Goal: Transaction & Acquisition: Purchase product/service

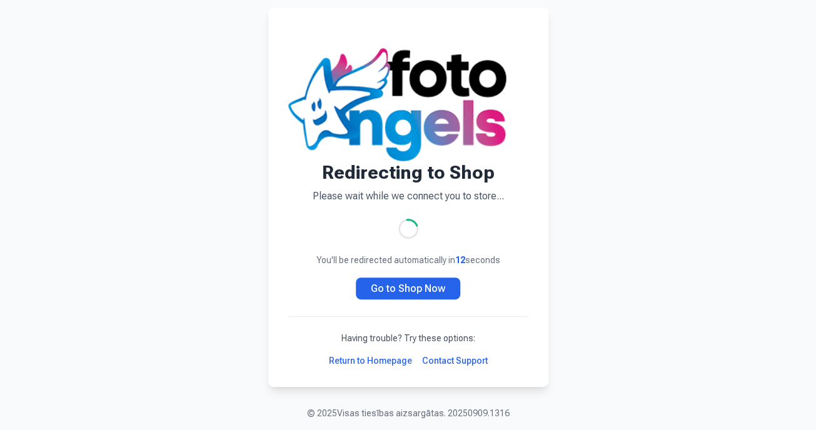
scroll to position [191, 0]
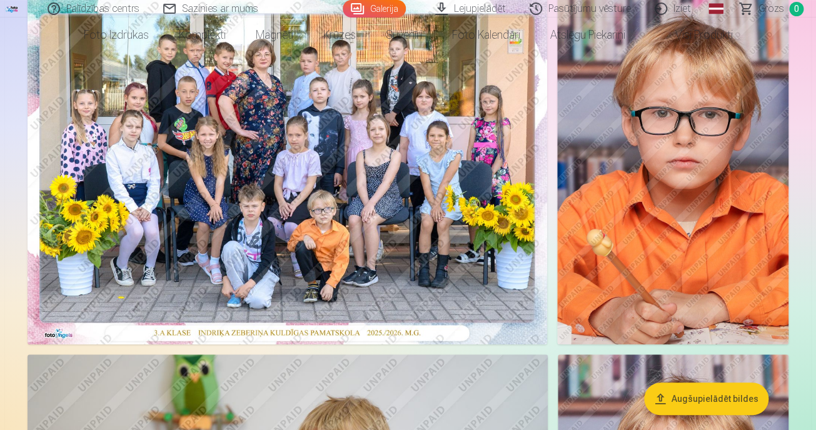
scroll to position [170, 0]
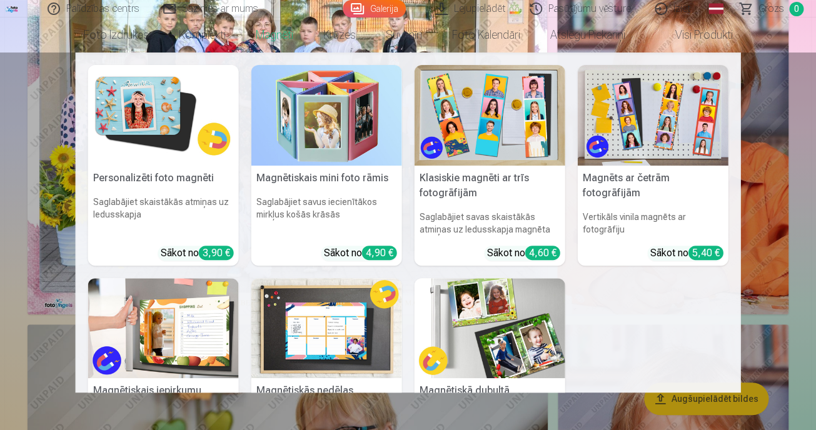
click at [241, 46] on link "Magnēti" at bounding box center [275, 35] width 68 height 35
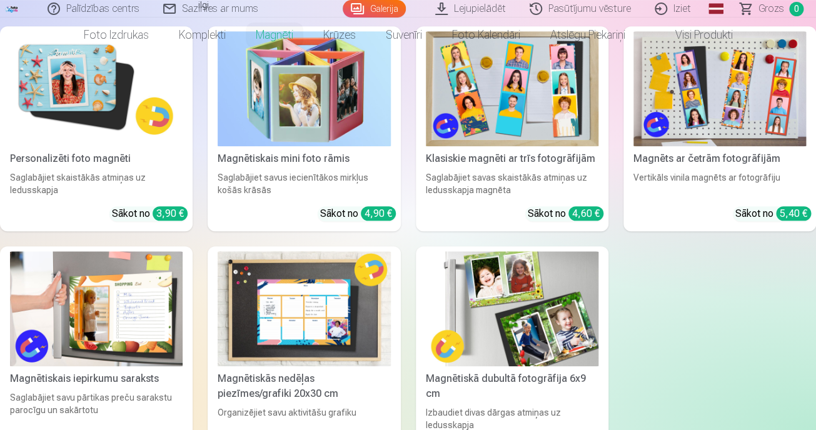
scroll to position [227, 0]
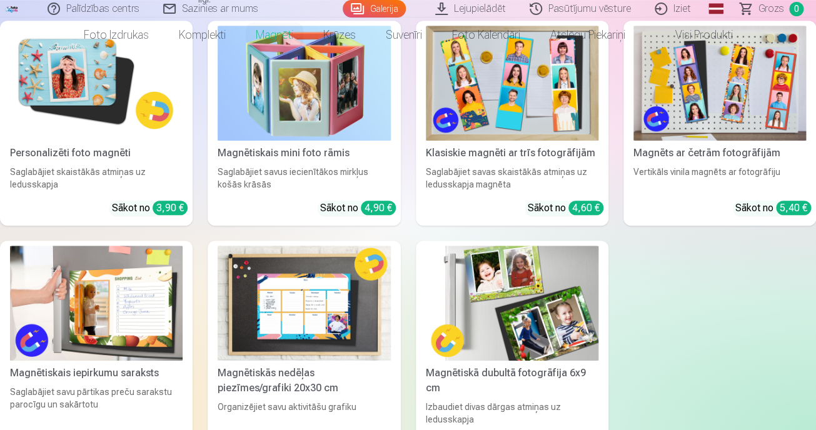
click at [362, 141] on img at bounding box center [304, 83] width 173 height 115
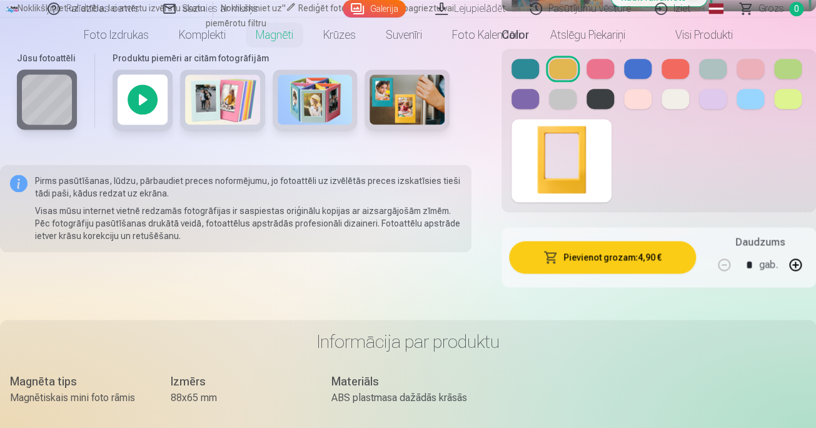
scroll to position [626, 0]
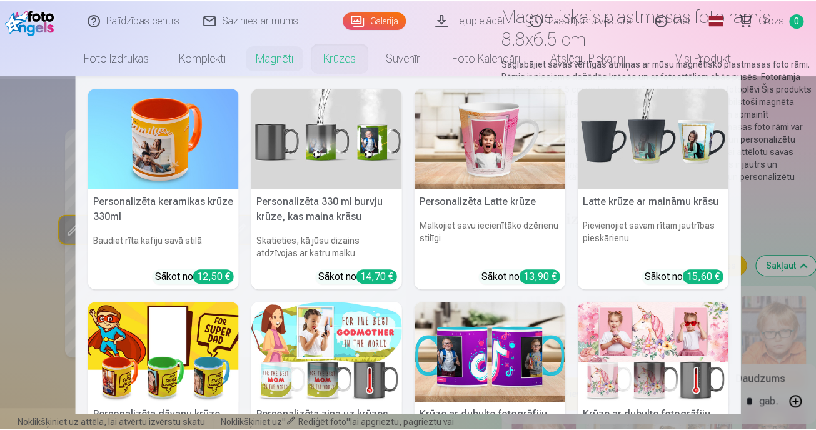
scroll to position [0, 0]
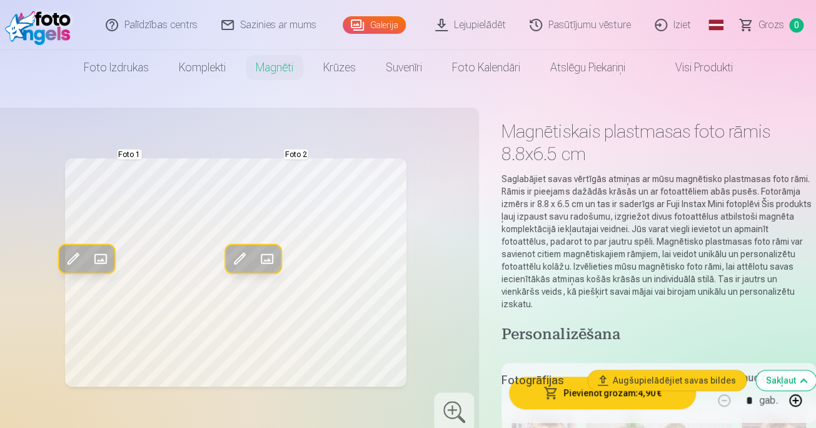
click at [375, 24] on link "Galerija" at bounding box center [374, 25] width 63 height 18
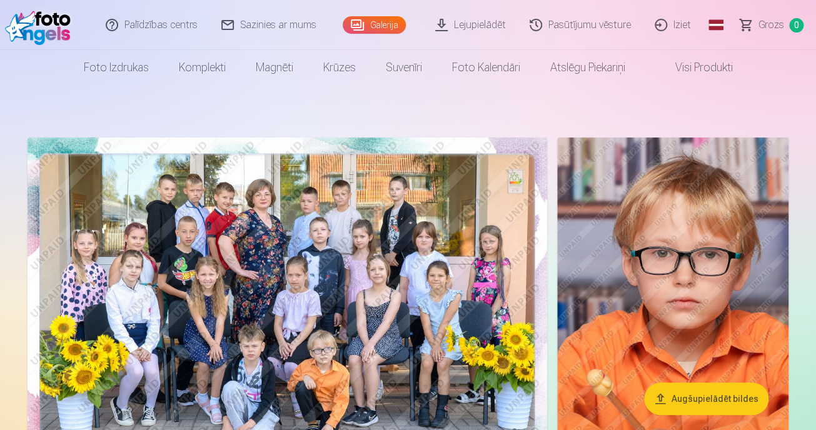
click at [671, 74] on span at bounding box center [663, 67] width 15 height 15
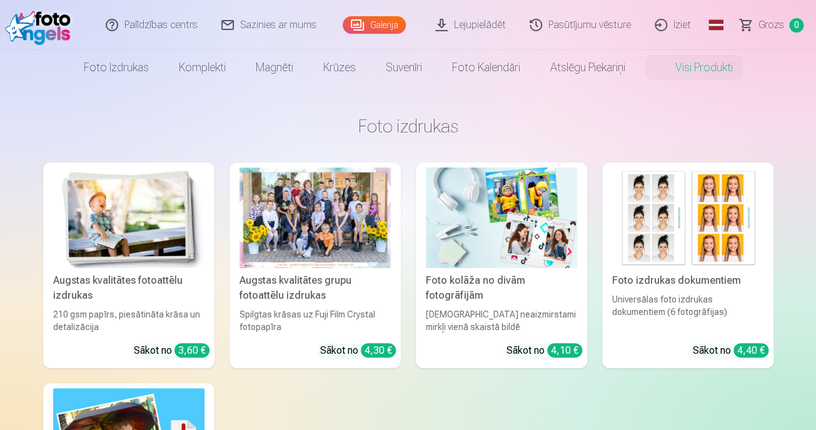
click at [360, 26] on link "Galerija" at bounding box center [374, 25] width 63 height 18
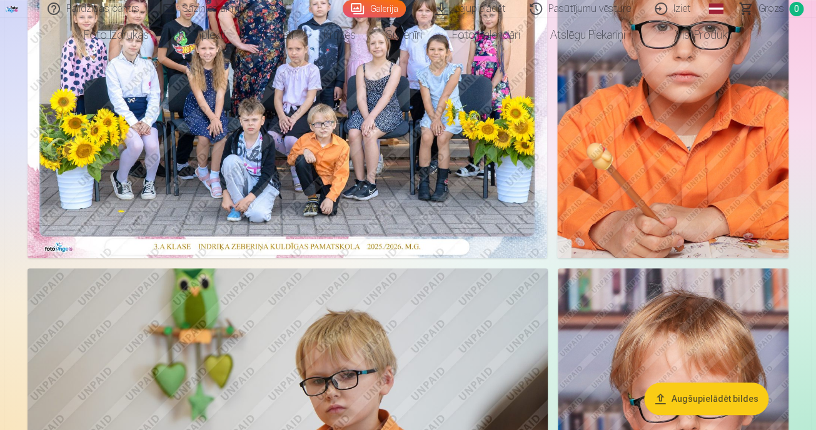
scroll to position [170, 0]
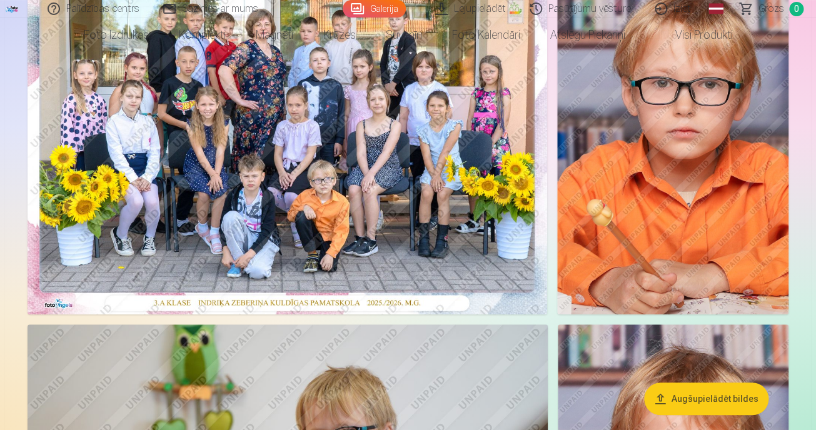
click at [704, 15] on link "Iziet" at bounding box center [674, 9] width 60 height 18
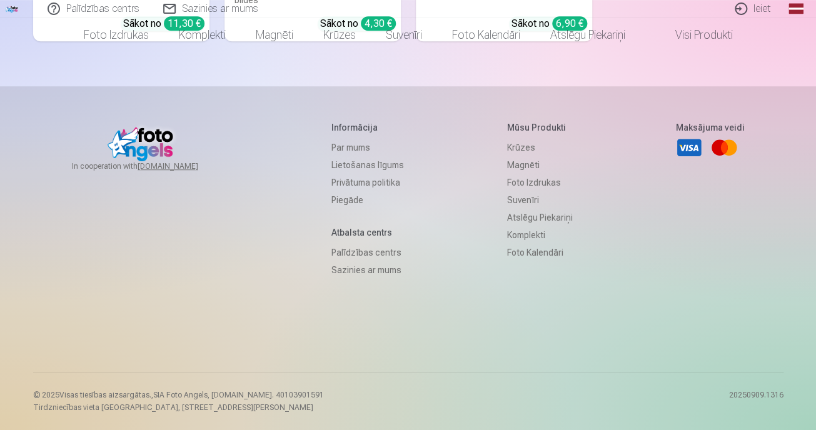
scroll to position [4541, 0]
